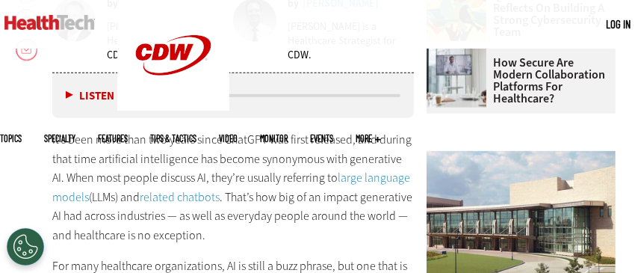
scroll to position [598, 0]
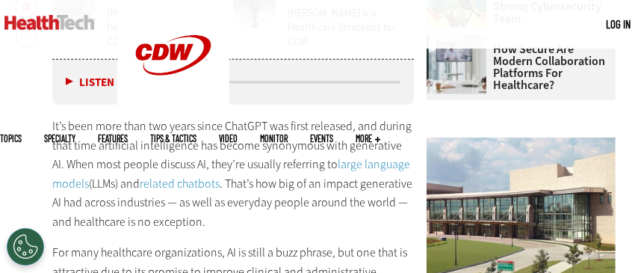
click at [67, 81] on button "Listen" at bounding box center [90, 82] width 49 height 11
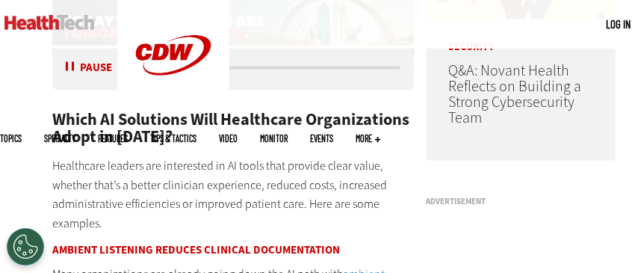
scroll to position [1196, 0]
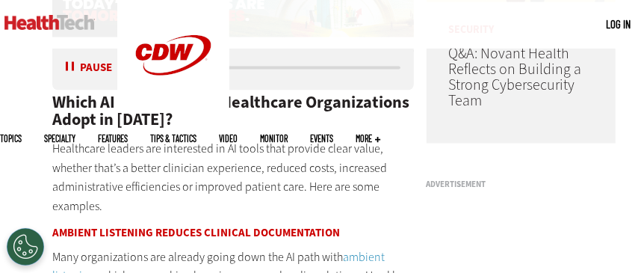
click at [69, 66] on button "Pause" at bounding box center [89, 67] width 46 height 11
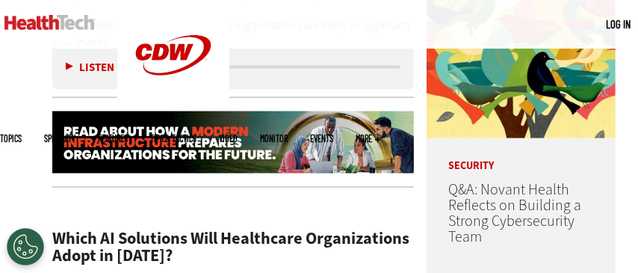
scroll to position [1016, 0]
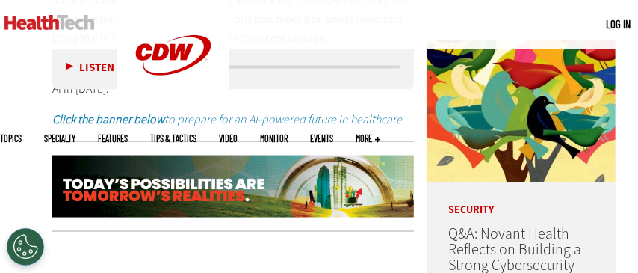
click at [202, 120] on em "Click the banner below to prepare for an AI-powered future in healthcare." at bounding box center [228, 119] width 353 height 16
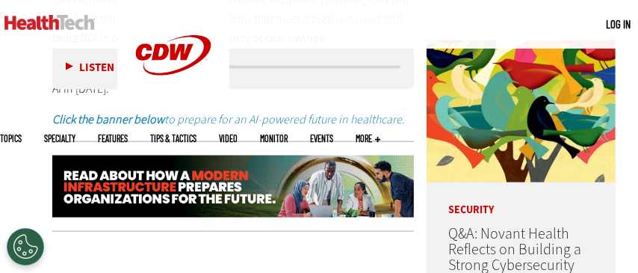
click at [313, 117] on em "Click the banner below to prepare for an AI-powered future in healthcare." at bounding box center [228, 119] width 353 height 16
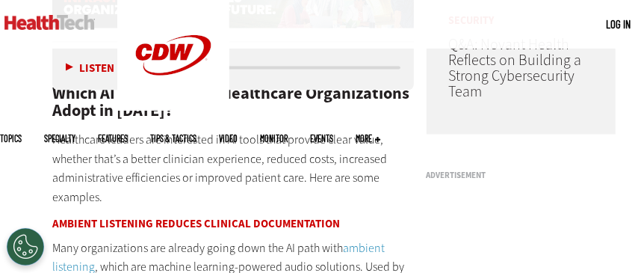
scroll to position [1196, 0]
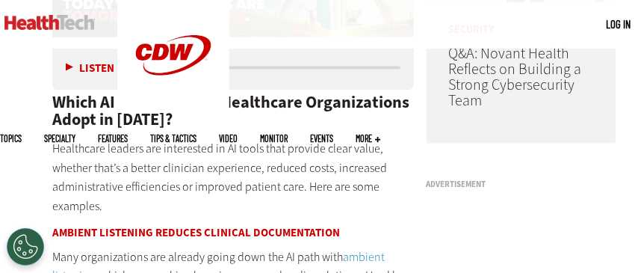
click at [67, 71] on button "Listen" at bounding box center [90, 67] width 49 height 11
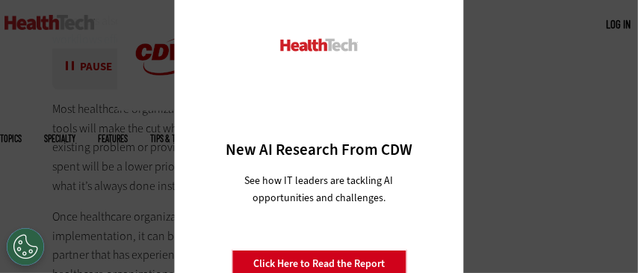
scroll to position [3168, 0]
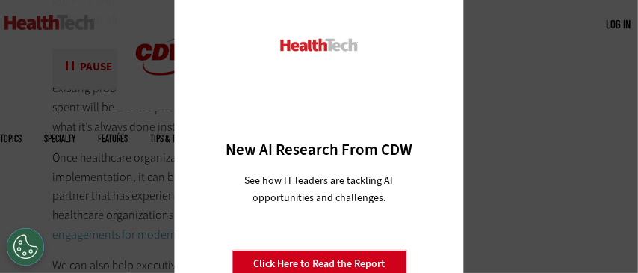
click at [337, 260] on link "Click Here to Read the Report" at bounding box center [319, 264] width 175 height 28
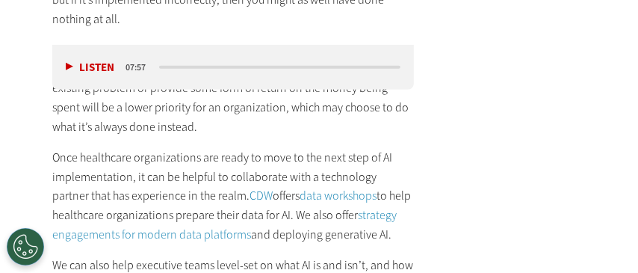
click at [70, 64] on button "Listen" at bounding box center [90, 67] width 49 height 11
click at [191, 66] on div "media player" at bounding box center [279, 67] width 241 height 3
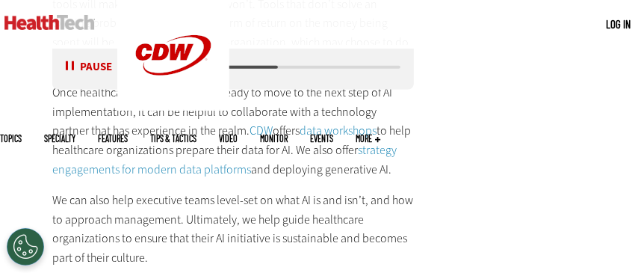
scroll to position [3030, 0]
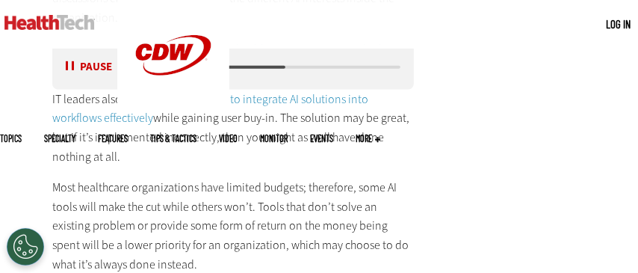
click at [70, 70] on button "Pause" at bounding box center [89, 67] width 46 height 11
